Goal: Task Accomplishment & Management: Complete application form

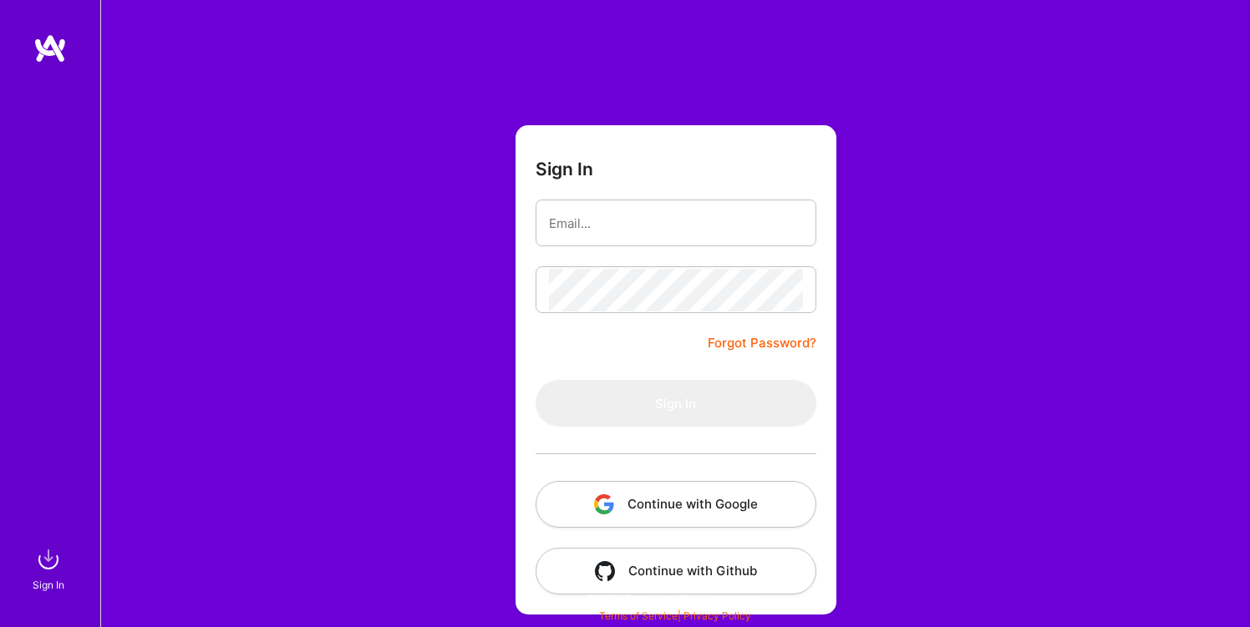
click at [0, 619] on com-1password-button at bounding box center [0, 619] width 0 height 0
type input "[PERSON_NAME][DOMAIN_NAME][EMAIL_ADDRESS][DOMAIN_NAME]"
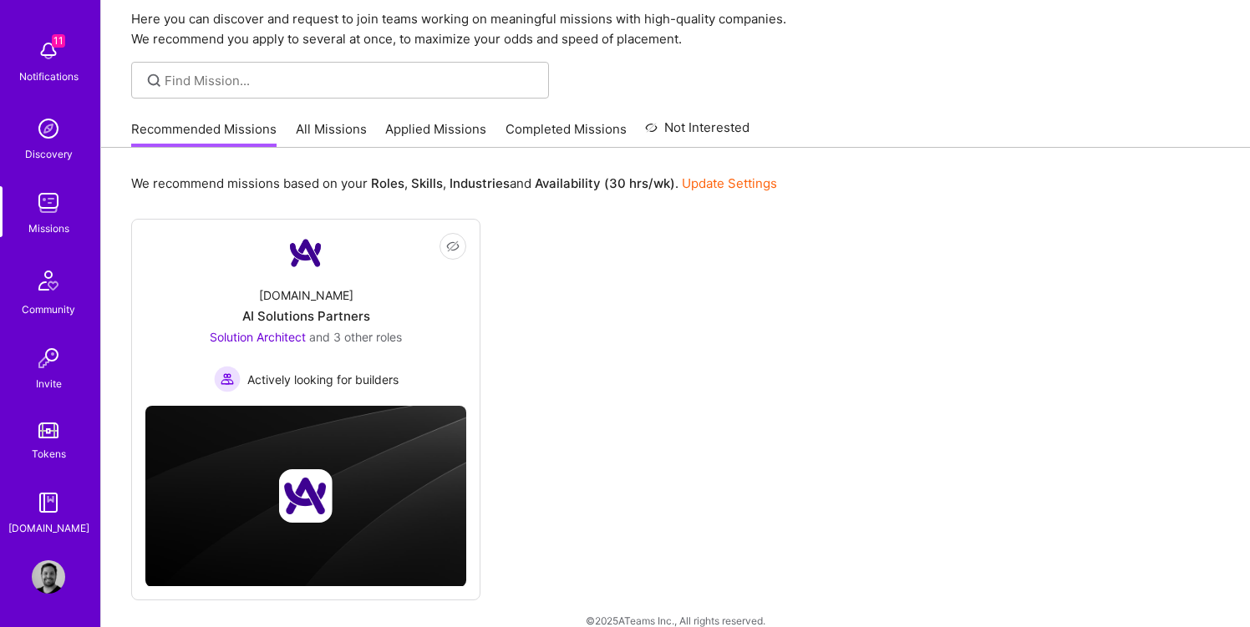
scroll to position [66, 0]
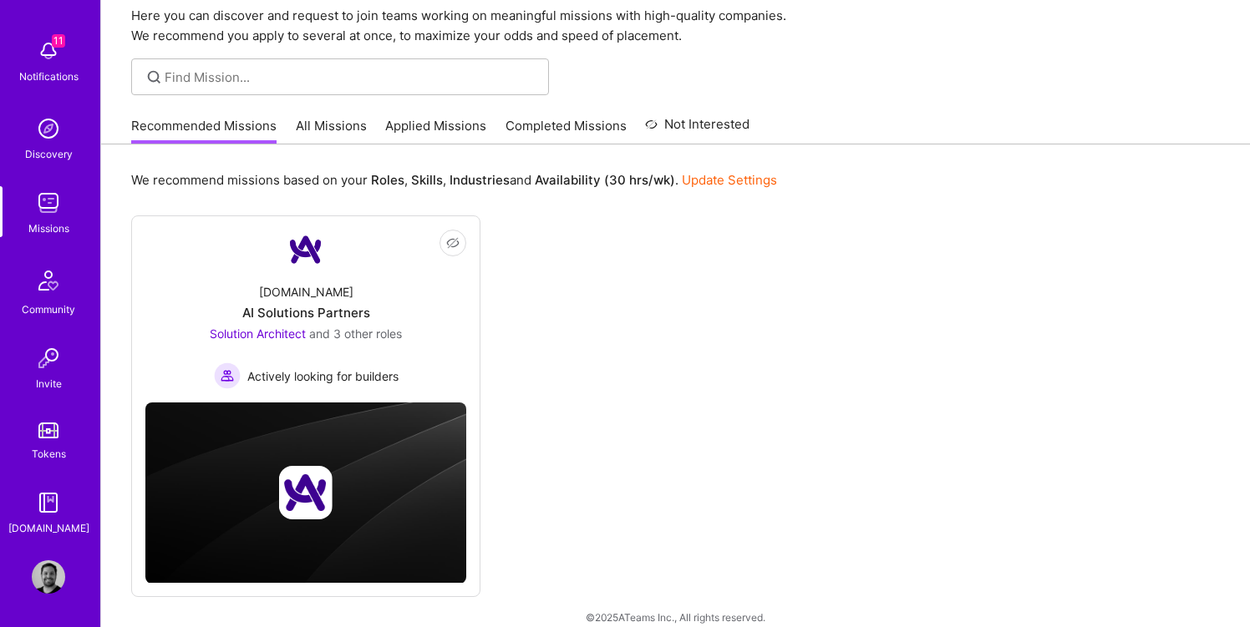
click at [36, 43] on img at bounding box center [48, 50] width 33 height 33
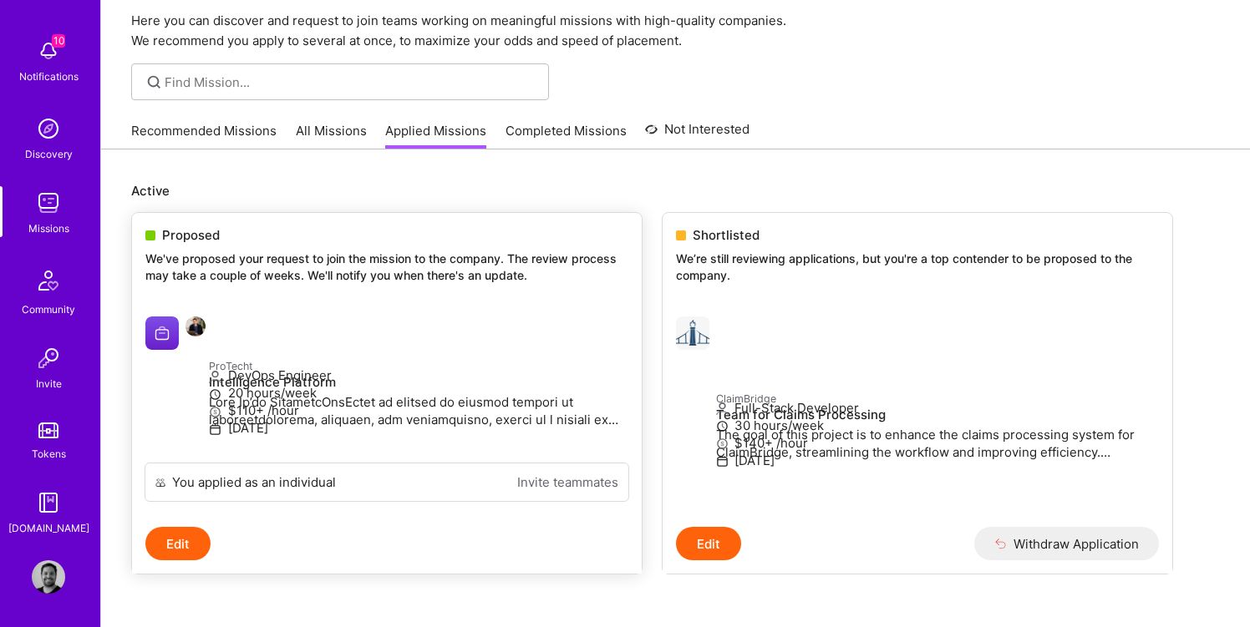
scroll to position [63, 0]
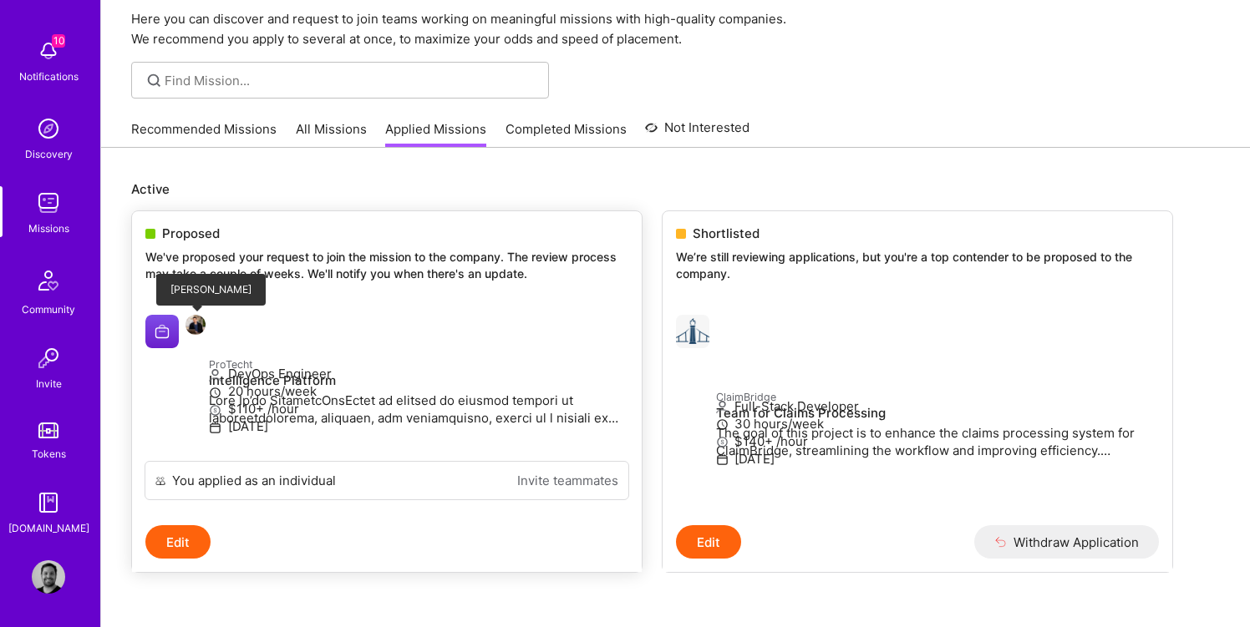
click at [206, 325] on div at bounding box center [196, 327] width 23 height 24
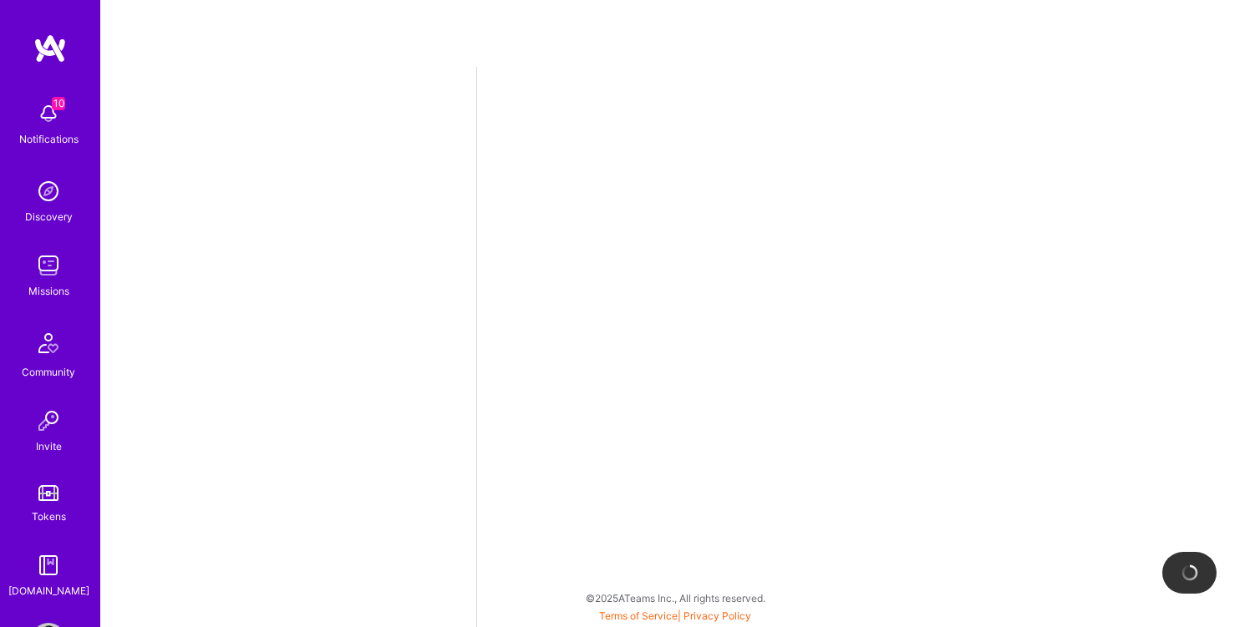
select select "DE"
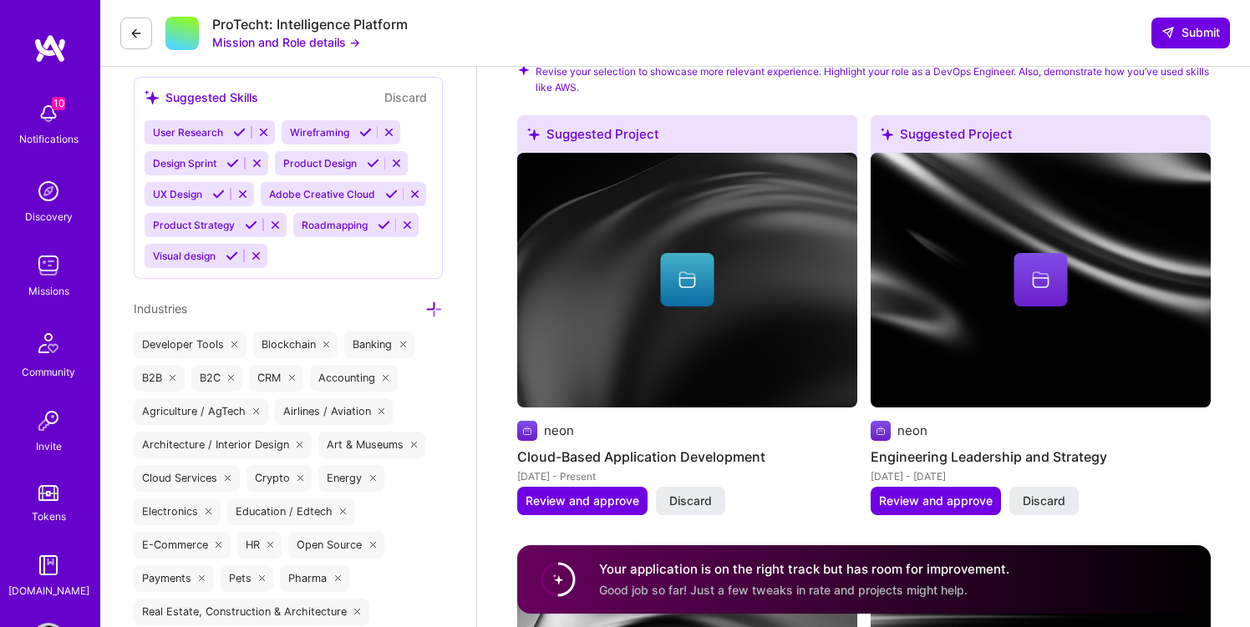
scroll to position [2041, 0]
